Goal: Task Accomplishment & Management: Complete application form

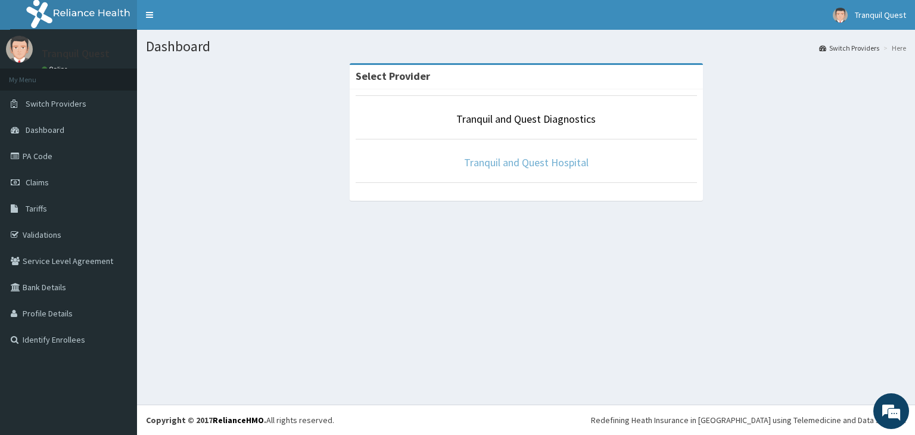
click at [502, 167] on link "Tranquil and Quest Hospital" at bounding box center [526, 163] width 125 height 14
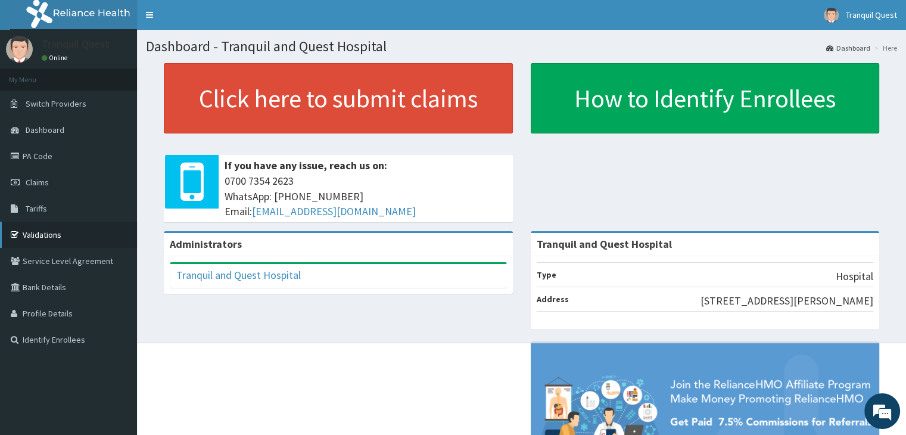
click at [48, 229] on link "Validations" at bounding box center [68, 235] width 137 height 26
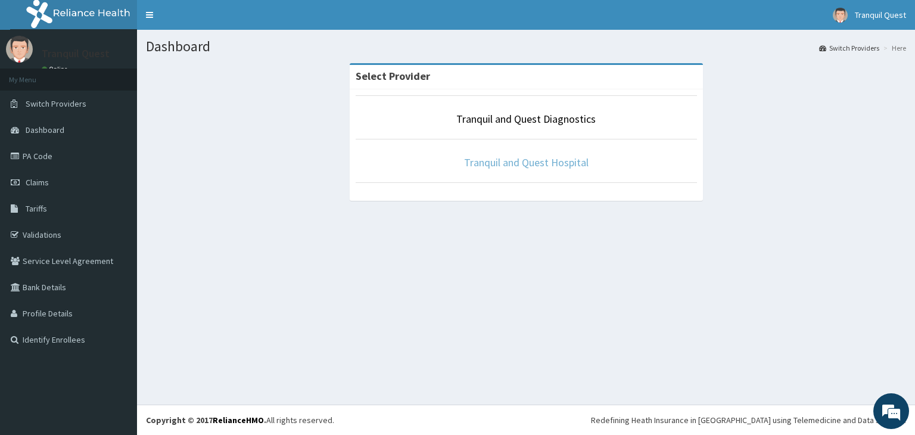
click at [518, 163] on link "Tranquil and Quest Hospital" at bounding box center [526, 163] width 125 height 14
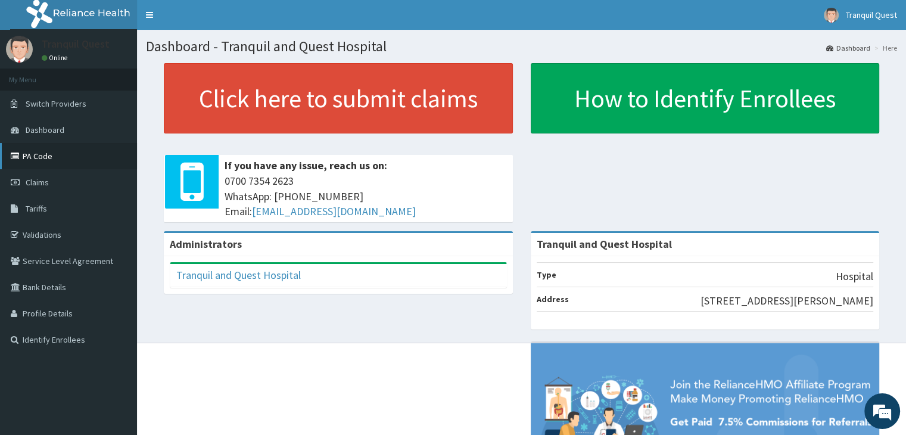
click at [33, 161] on link "PA Code" at bounding box center [68, 156] width 137 height 26
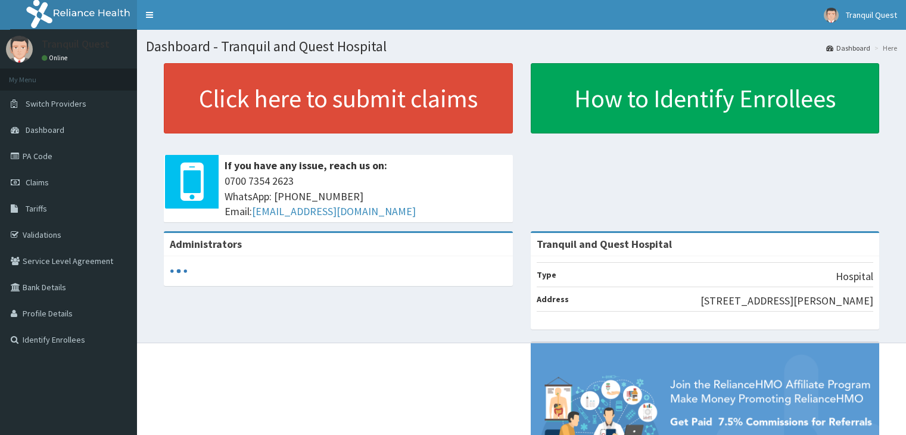
click at [58, 153] on link "PA Code" at bounding box center [68, 156] width 137 height 26
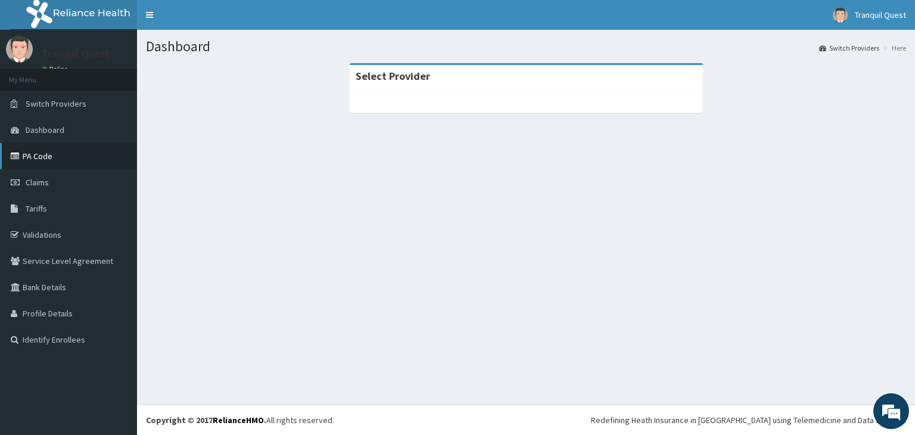
click at [43, 157] on link "PA Code" at bounding box center [68, 156] width 137 height 26
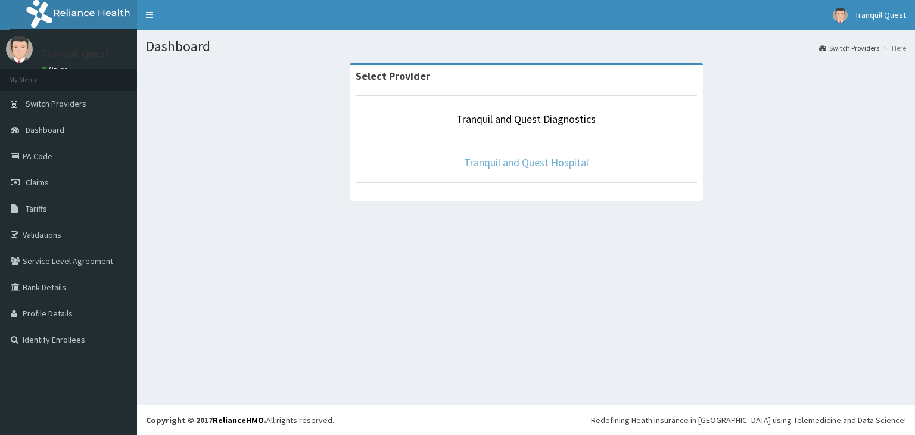
click at [486, 169] on link "Tranquil and Quest Hospital" at bounding box center [526, 163] width 125 height 14
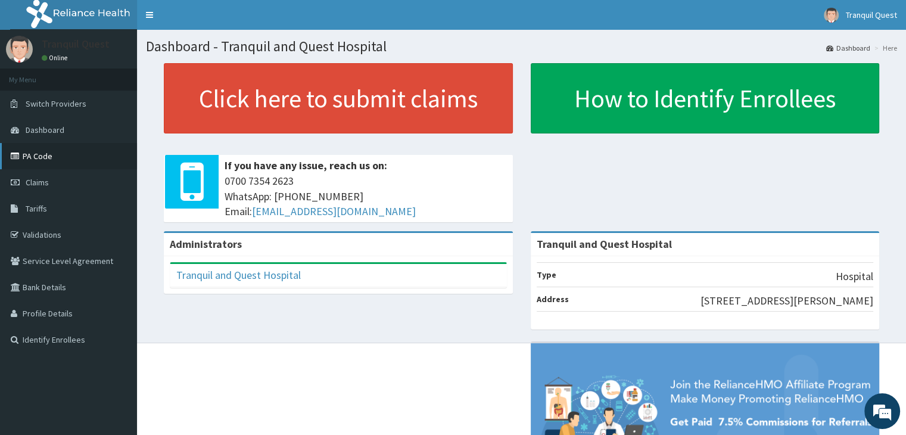
click at [27, 159] on link "PA Code" at bounding box center [68, 156] width 137 height 26
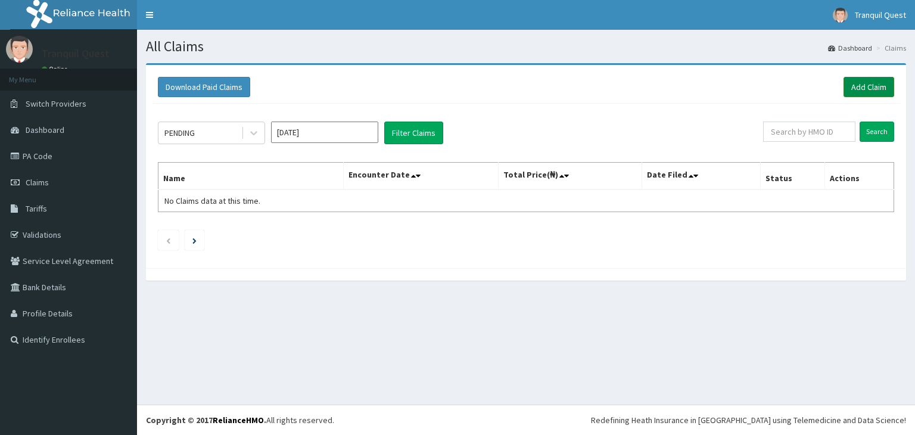
click at [871, 89] on link "Add Claim" at bounding box center [869, 87] width 51 height 20
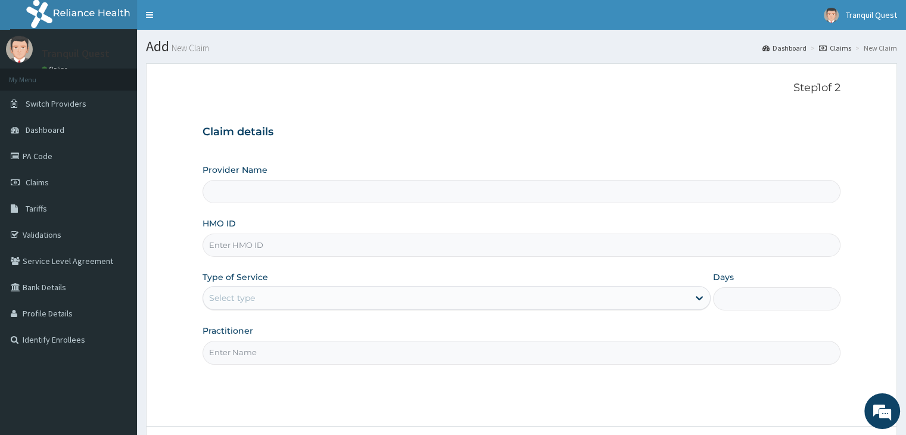
type input "Tranquil and Quest Hospital"
click at [274, 256] on input "HMO ID" at bounding box center [522, 245] width 638 height 23
type input "x"
type input "E"
type input "XED/10023/A"
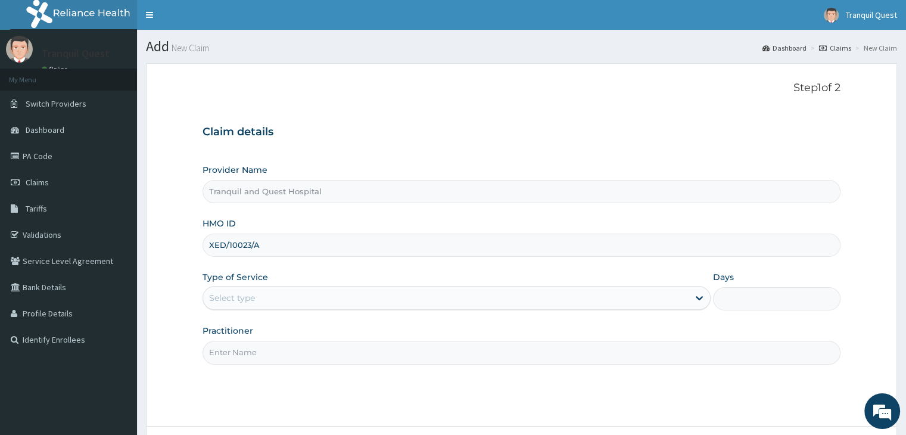
click at [267, 294] on div "Select type" at bounding box center [446, 297] width 486 height 19
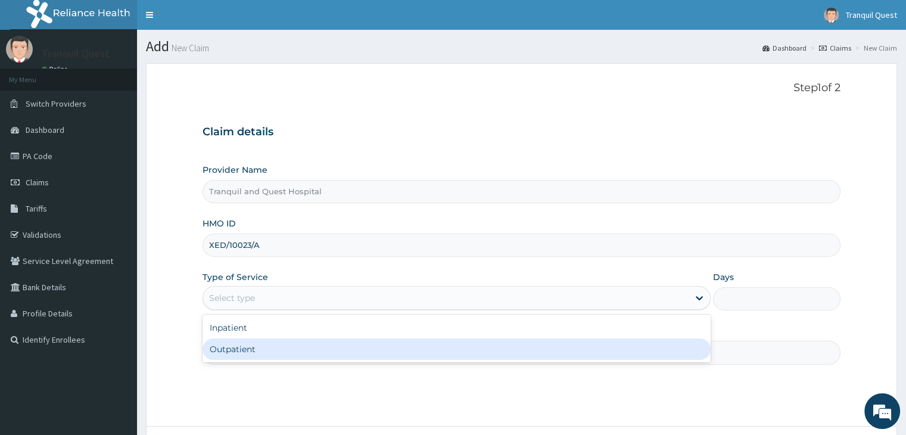
click at [255, 342] on div "Outpatient" at bounding box center [457, 348] width 508 height 21
type input "1"
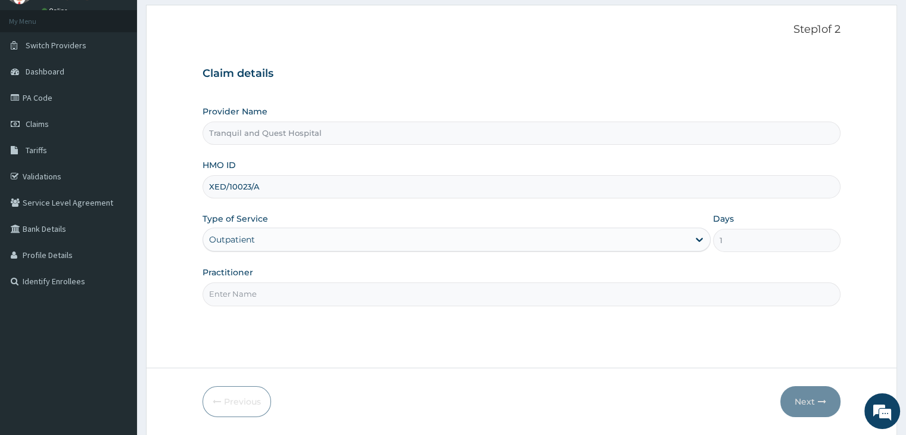
scroll to position [62, 0]
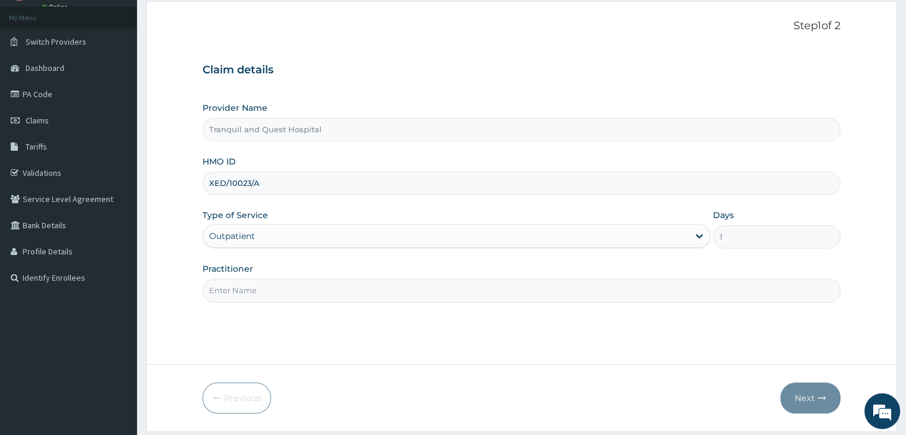
click at [453, 293] on input "Practitioner" at bounding box center [522, 290] width 638 height 23
click at [365, 337] on div "Step 1 of 2 Claim details Provider Name Tranquil and Quest Hospital HMO ID XED/…" at bounding box center [522, 183] width 638 height 327
click at [340, 289] on input "Practitioner" at bounding box center [522, 290] width 638 height 23
type input "Dr Osaretin Samuel Imagbe"
click at [818, 406] on button "Next" at bounding box center [811, 398] width 60 height 31
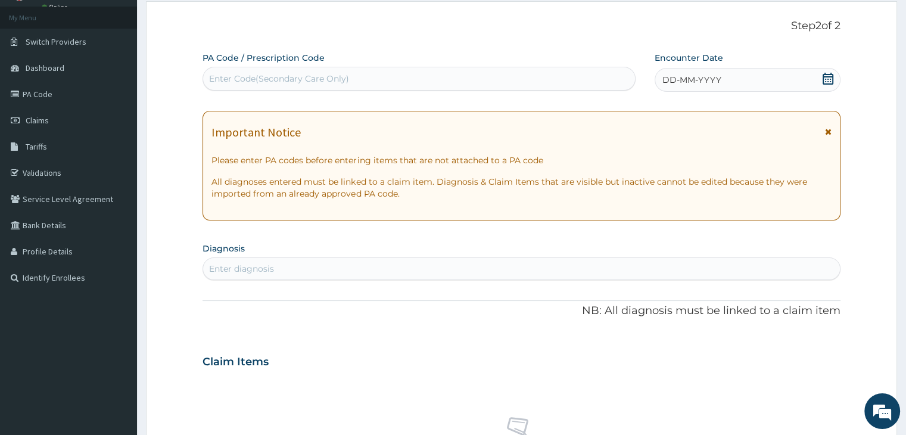
click at [296, 63] on label "PA Code / Prescription Code" at bounding box center [264, 58] width 122 height 12
click at [43, 92] on link "PA Code" at bounding box center [68, 94] width 137 height 26
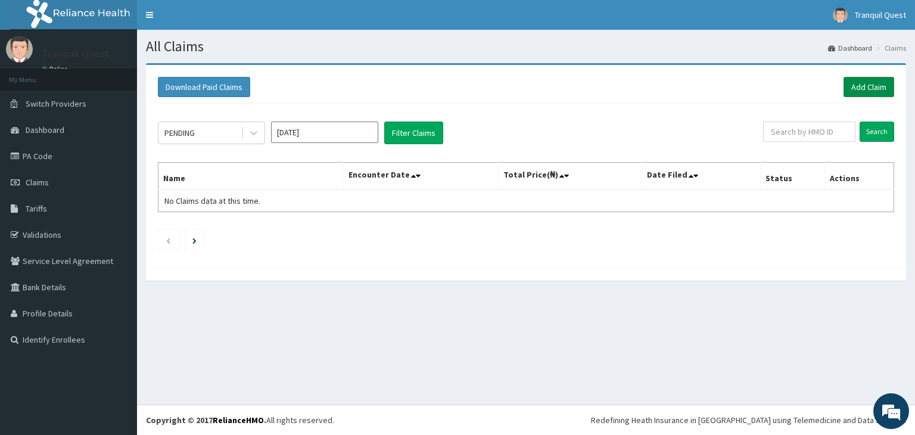
click at [878, 81] on link "Add Claim" at bounding box center [869, 87] width 51 height 20
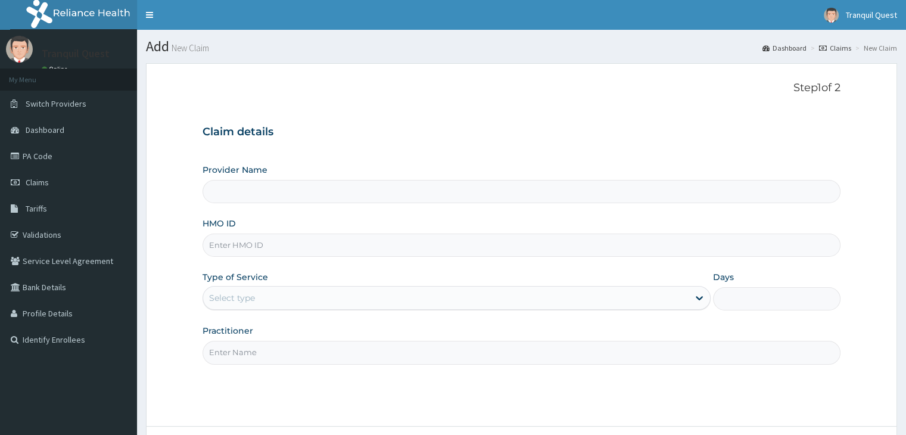
click at [275, 248] on input "HMO ID" at bounding box center [522, 245] width 638 height 23
type input "x"
type input "Tranquil and Quest Hospital"
type input "XED/10023/A"
click at [260, 300] on div "Select type" at bounding box center [446, 297] width 486 height 19
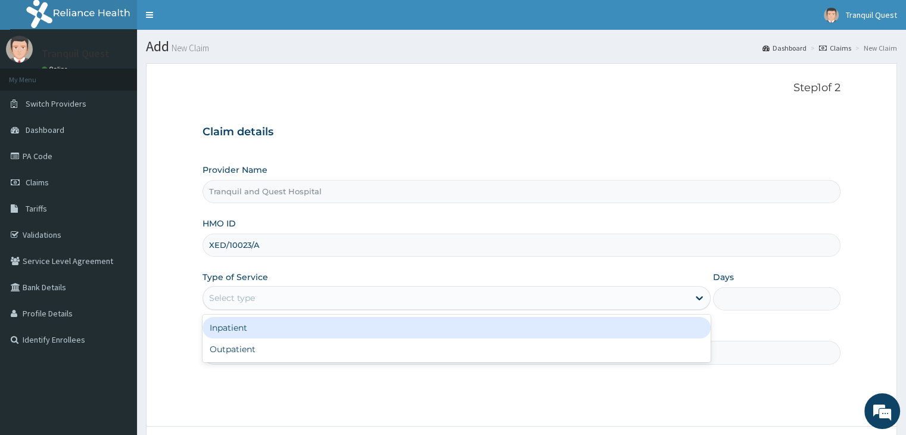
click at [247, 349] on div "Outpatient" at bounding box center [457, 348] width 508 height 21
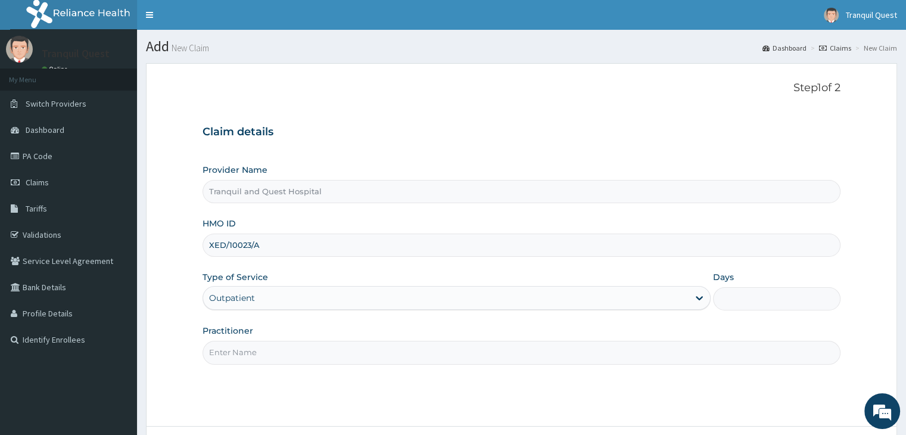
type input "1"
drag, startPoint x: 258, startPoint y: 347, endPoint x: 260, endPoint y: 356, distance: 8.5
click at [260, 351] on input "Practitioner" at bounding box center [522, 352] width 638 height 23
type input "Dr Osaretin Samuel Imagbe"
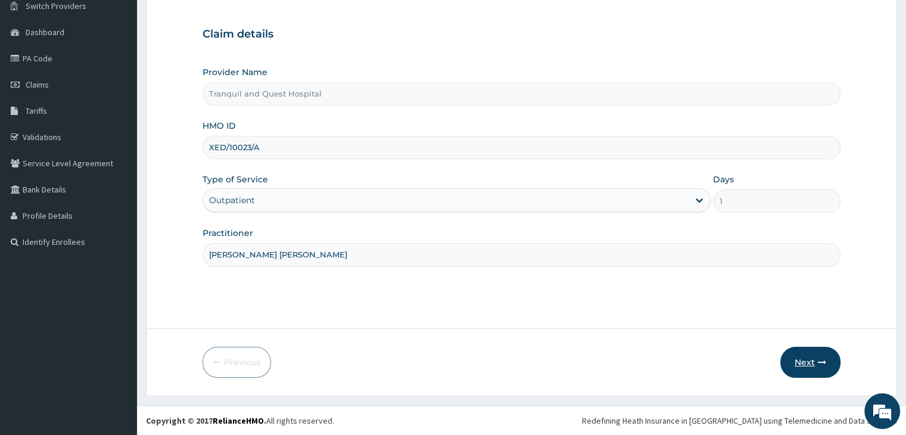
click at [822, 359] on icon "button" at bounding box center [822, 362] width 8 height 8
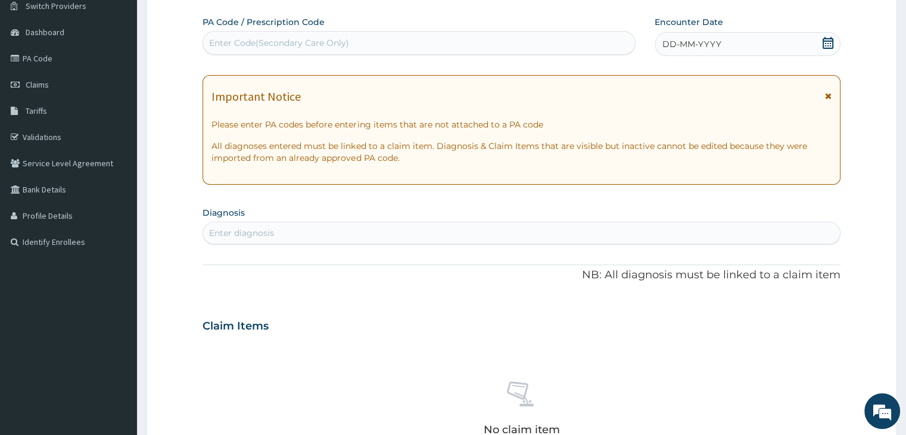
click at [267, 51] on div "Enter Code(Secondary Care Only)" at bounding box center [419, 42] width 432 height 19
paste input "PA/685910"
type input "PA/685910"
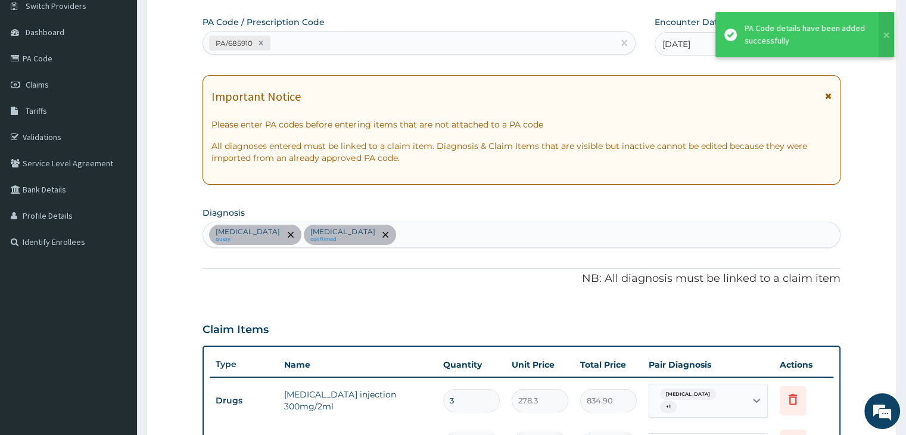
scroll to position [359, 0]
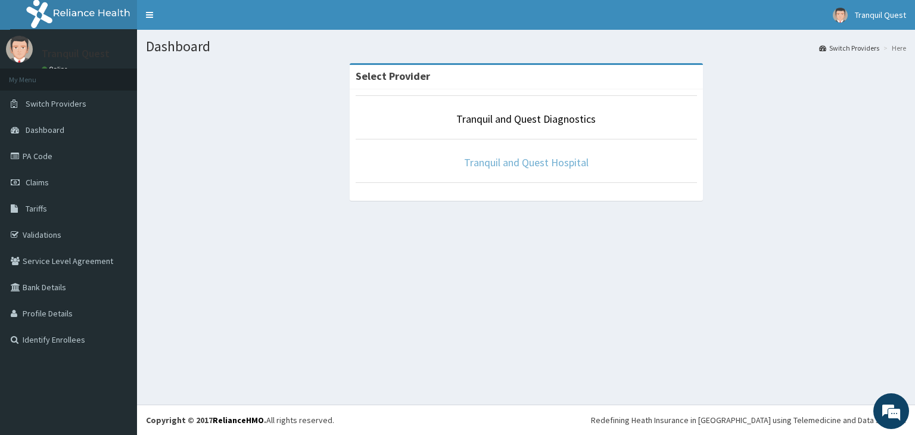
click at [554, 161] on link "Tranquil and Quest Hospital" at bounding box center [526, 163] width 125 height 14
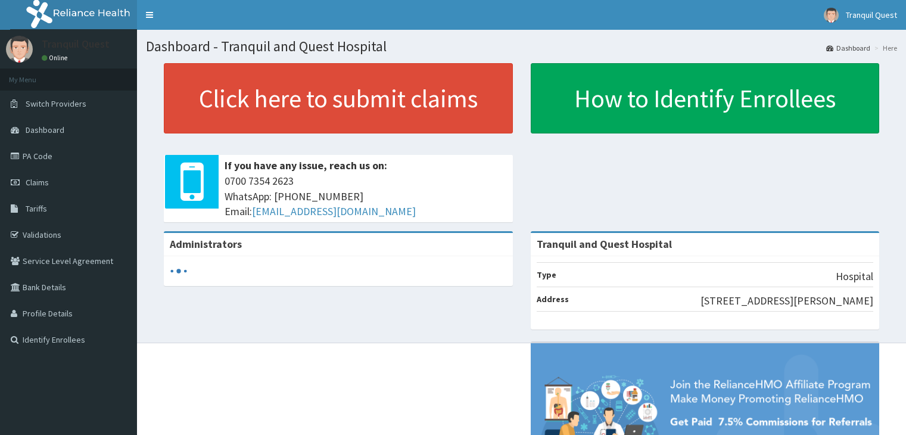
click at [38, 160] on link "PA Code" at bounding box center [68, 156] width 137 height 26
